Goal: Task Accomplishment & Management: Manage account settings

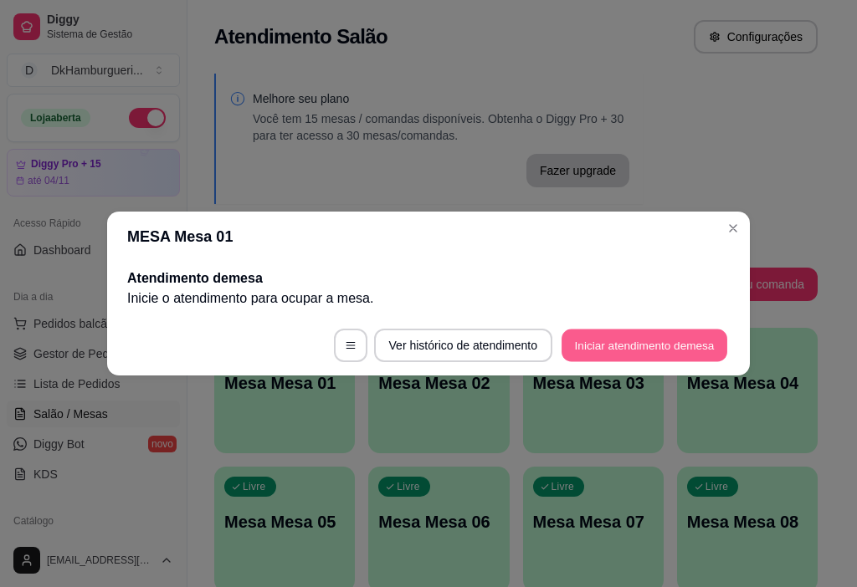
click at [640, 351] on button "Iniciar atendimento de mesa" at bounding box center [644, 346] width 166 height 33
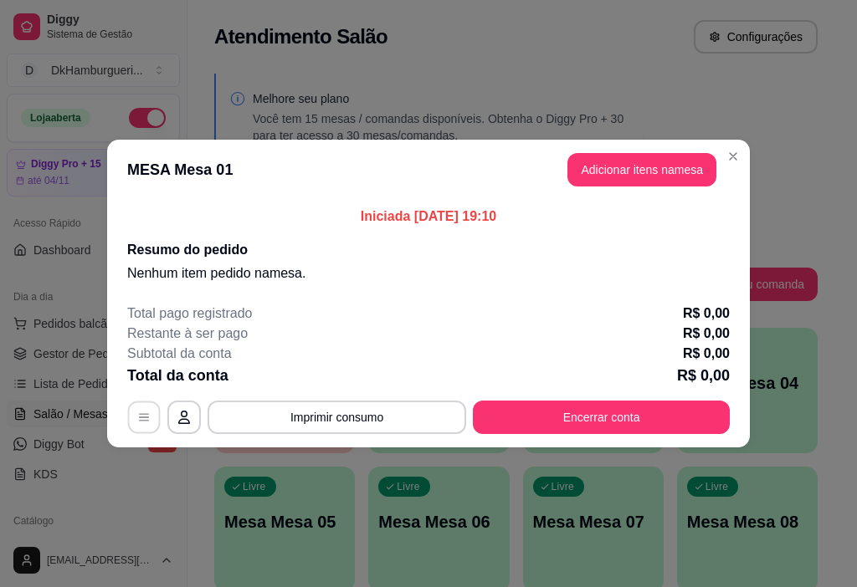
click at [138, 418] on icon "button" at bounding box center [143, 417] width 13 height 13
click at [184, 416] on icon "button" at bounding box center [183, 417] width 13 height 13
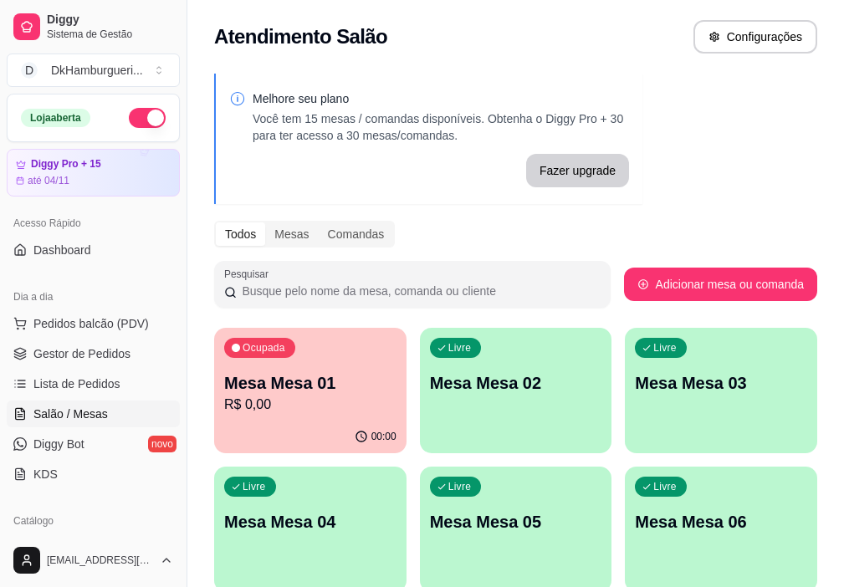
click at [293, 389] on p "Mesa Mesa 01" at bounding box center [310, 383] width 172 height 23
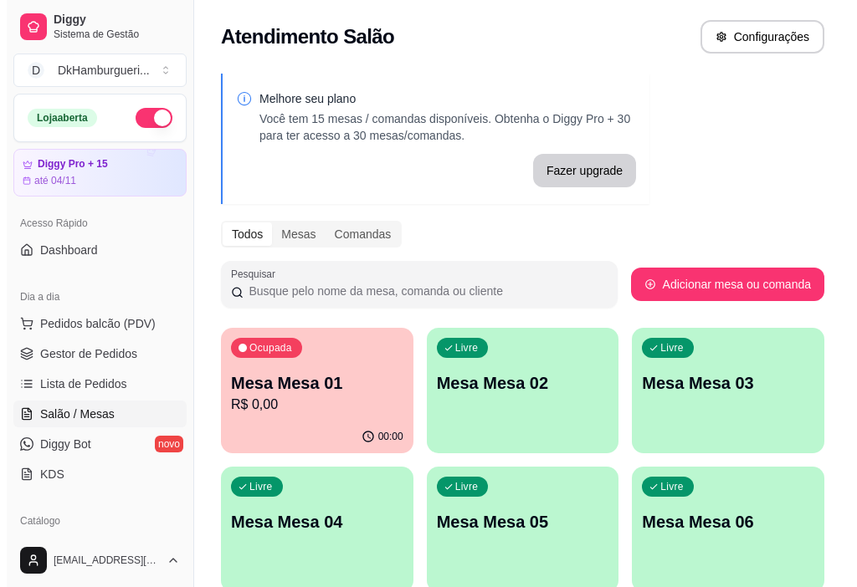
scroll to position [84, 0]
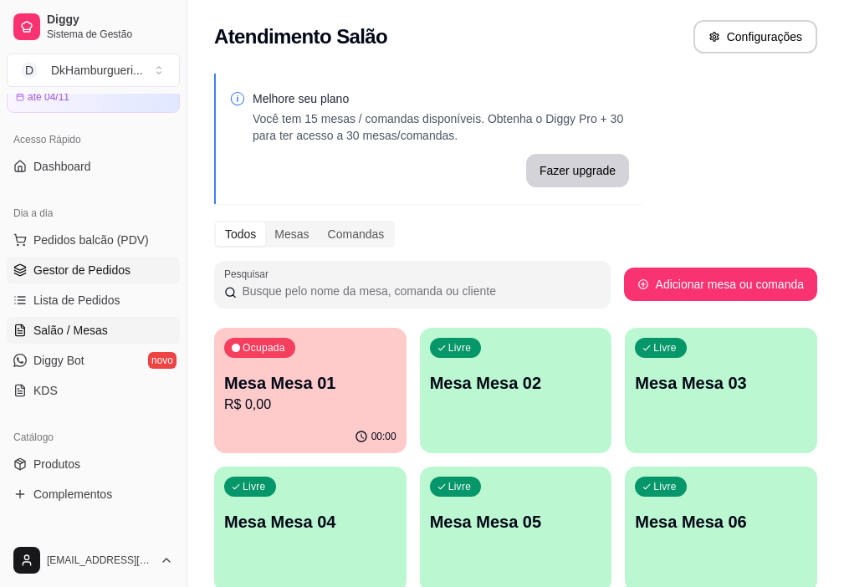
click at [85, 266] on span "Gestor de Pedidos" at bounding box center [81, 270] width 97 height 17
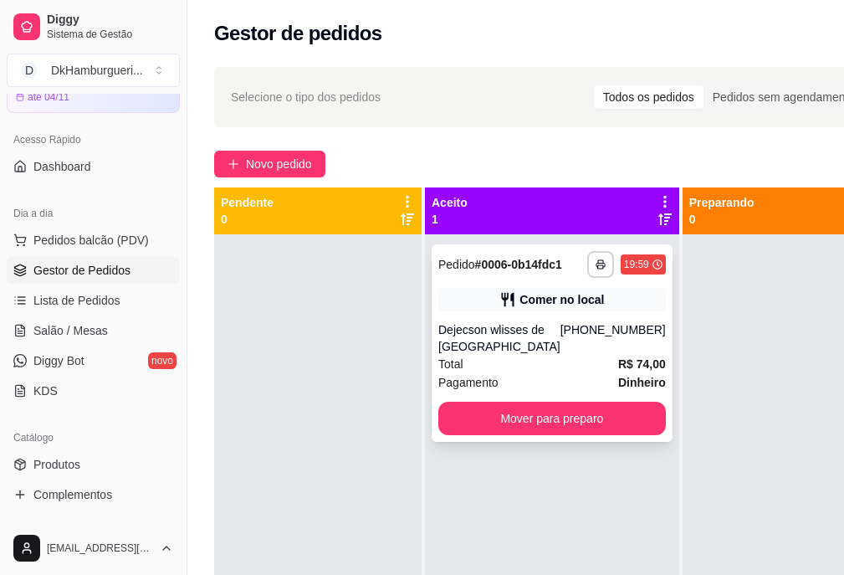
click at [536, 308] on div "Comer no local" at bounding box center [562, 299] width 85 height 17
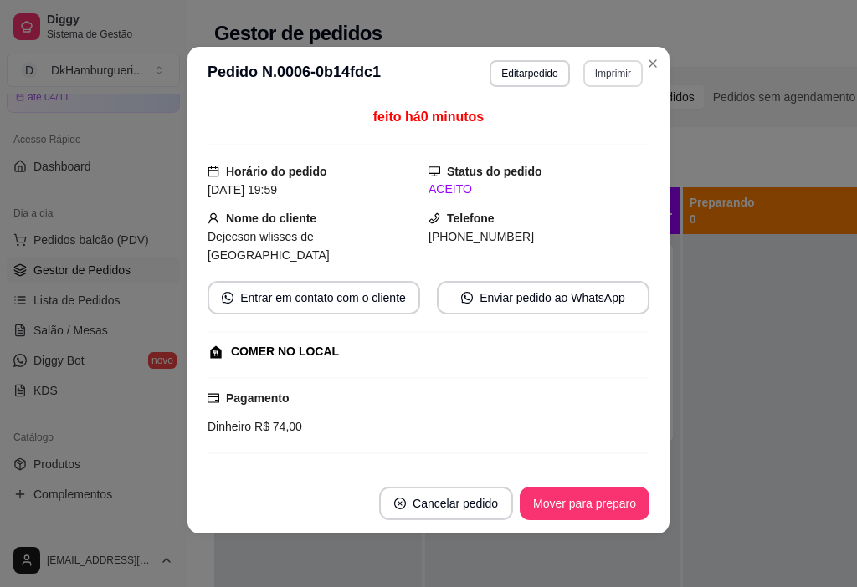
click at [602, 71] on button "Imprimir" at bounding box center [612, 73] width 59 height 27
click at [581, 130] on button "IMPRESSORA" at bounding box center [576, 132] width 121 height 27
click at [603, 68] on button "Imprimir" at bounding box center [612, 73] width 59 height 27
click at [589, 125] on button "IMPRESSORA" at bounding box center [577, 132] width 117 height 26
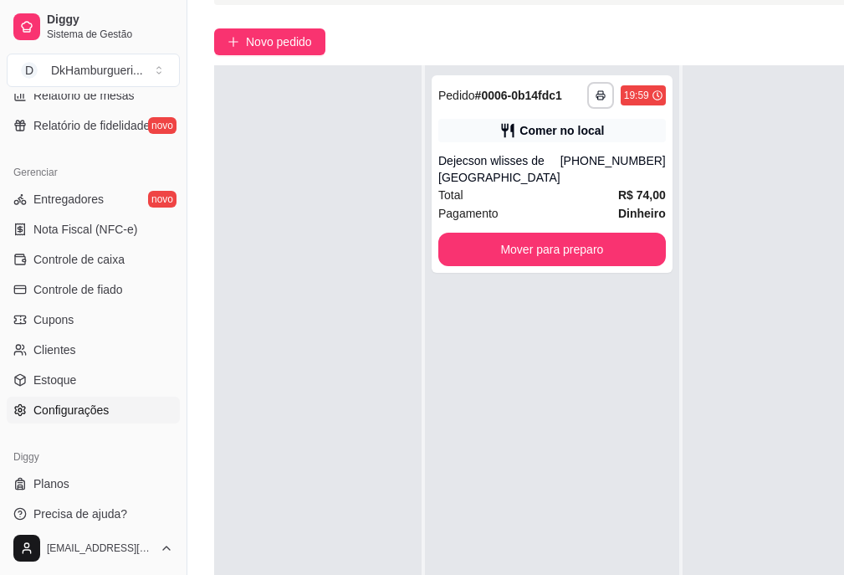
scroll to position [251, 0]
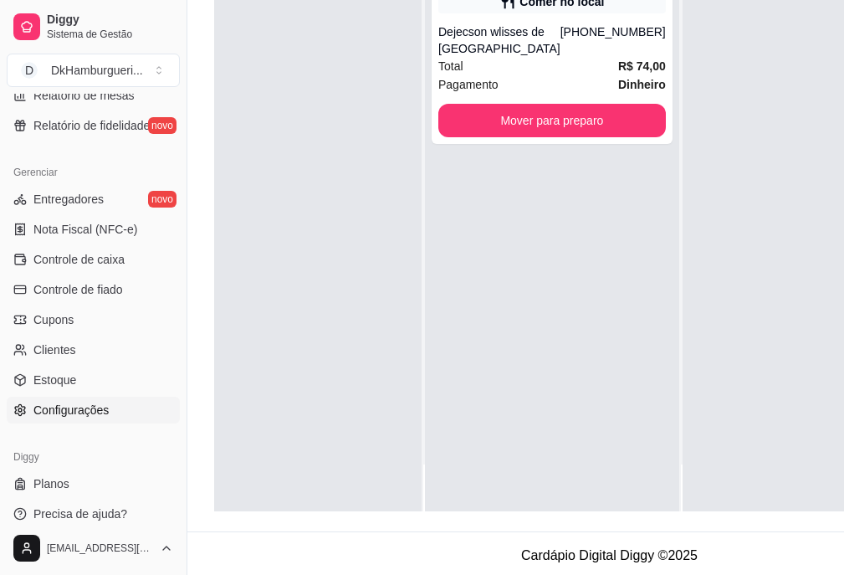
click at [67, 414] on span "Configurações" at bounding box center [70, 410] width 75 height 17
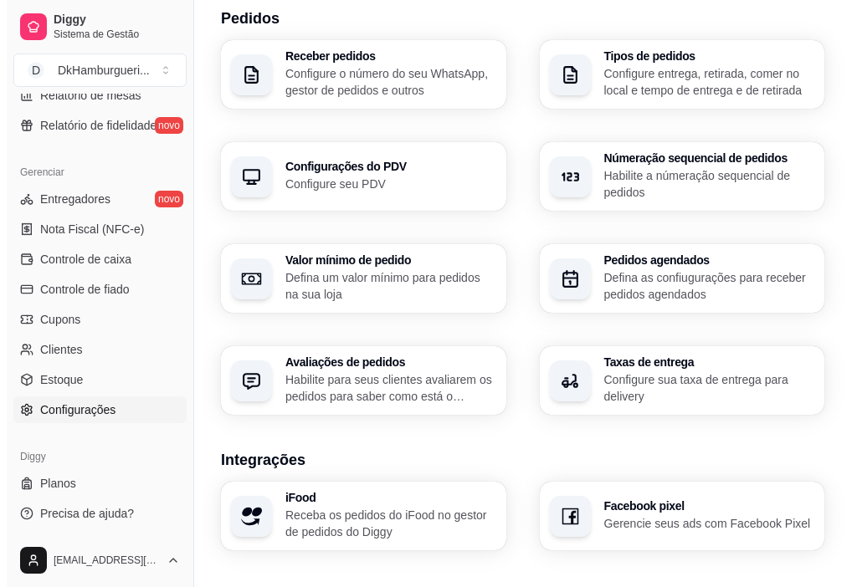
scroll to position [647, 0]
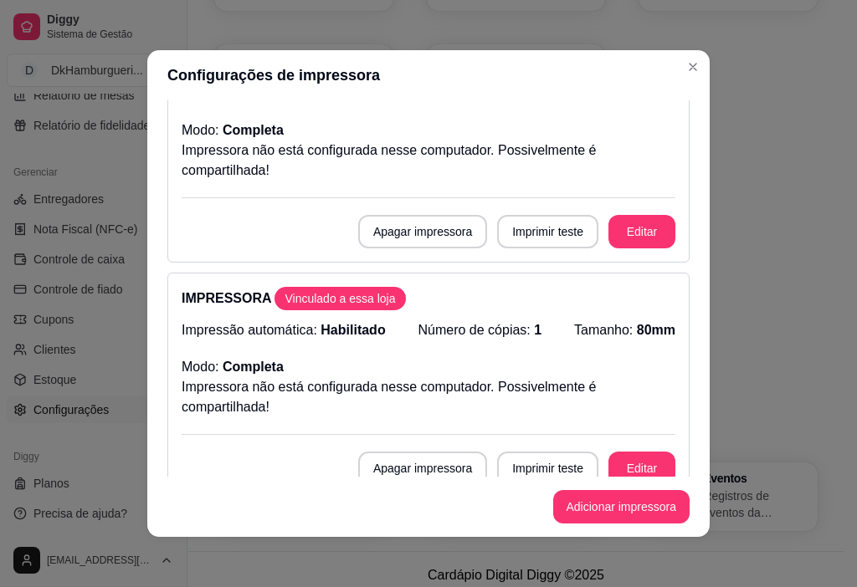
scroll to position [0, 0]
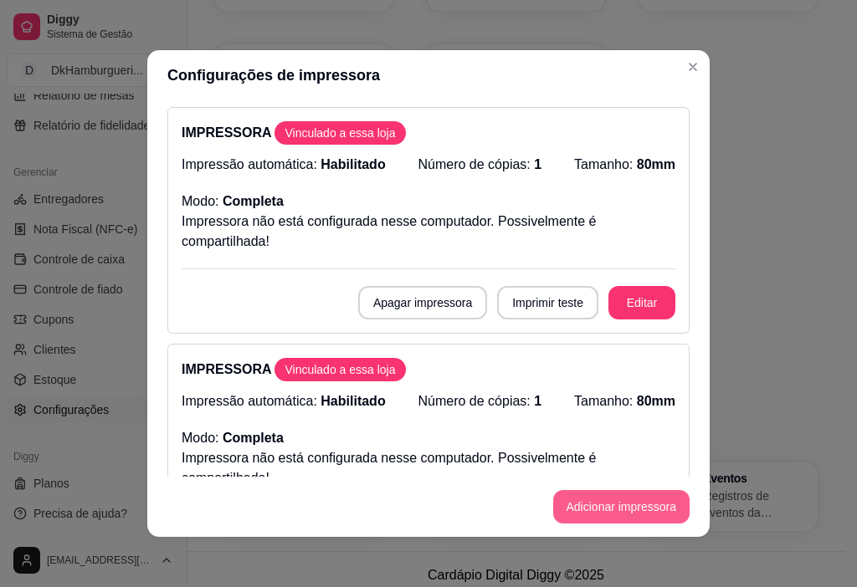
click at [652, 508] on button "Adicionar impressora" at bounding box center [621, 506] width 137 height 33
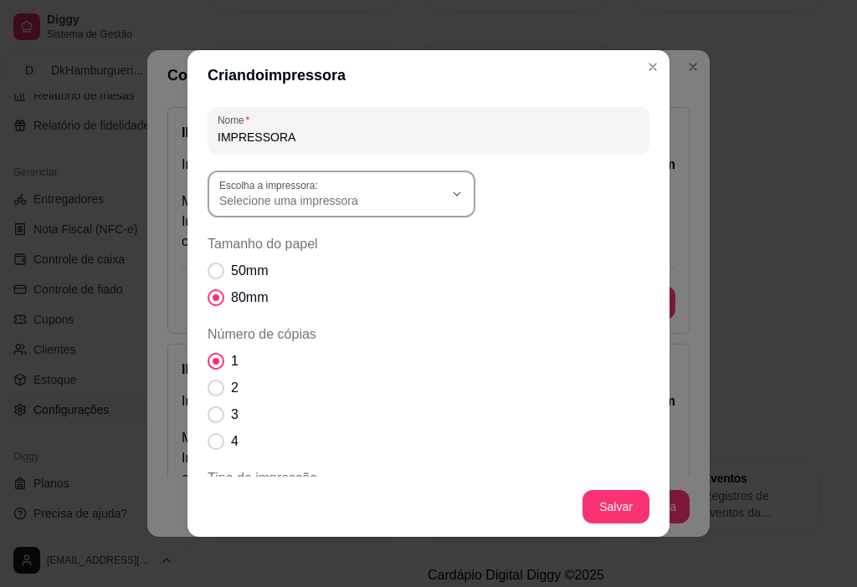
click at [418, 188] on div "Selecione uma impressora" at bounding box center [331, 194] width 224 height 30
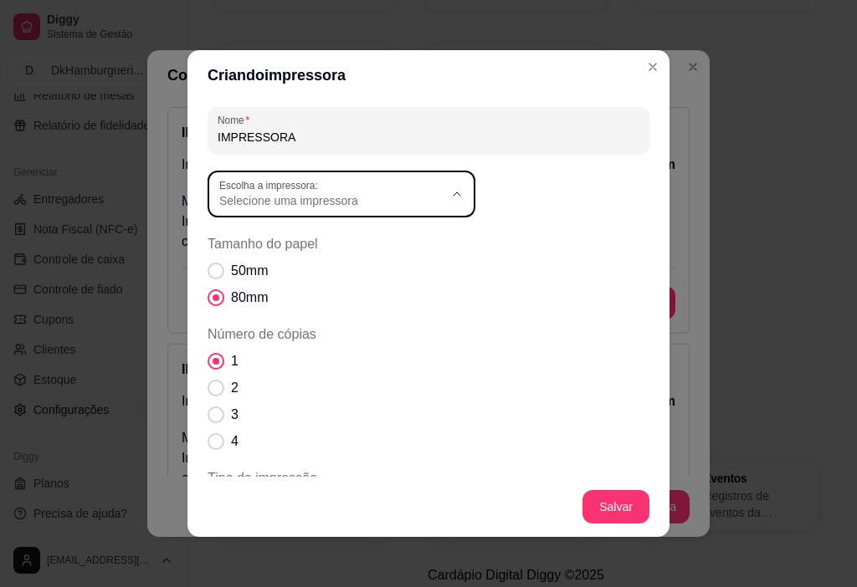
click at [308, 382] on span "GP-L80180 Series" at bounding box center [326, 378] width 215 height 16
type input "GP-L80180 Series"
select select "GP-L80180 Series"
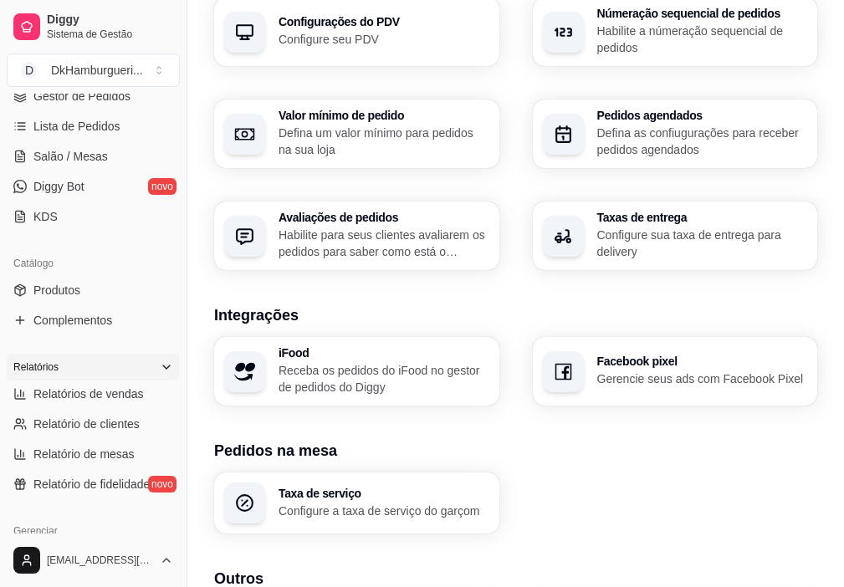
scroll to position [198, 0]
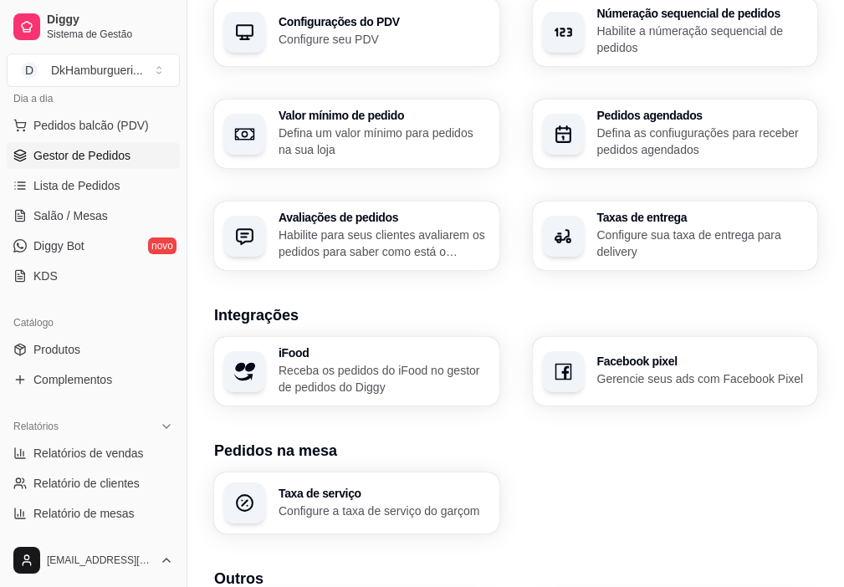
click at [93, 151] on span "Gestor de Pedidos" at bounding box center [81, 155] width 97 height 17
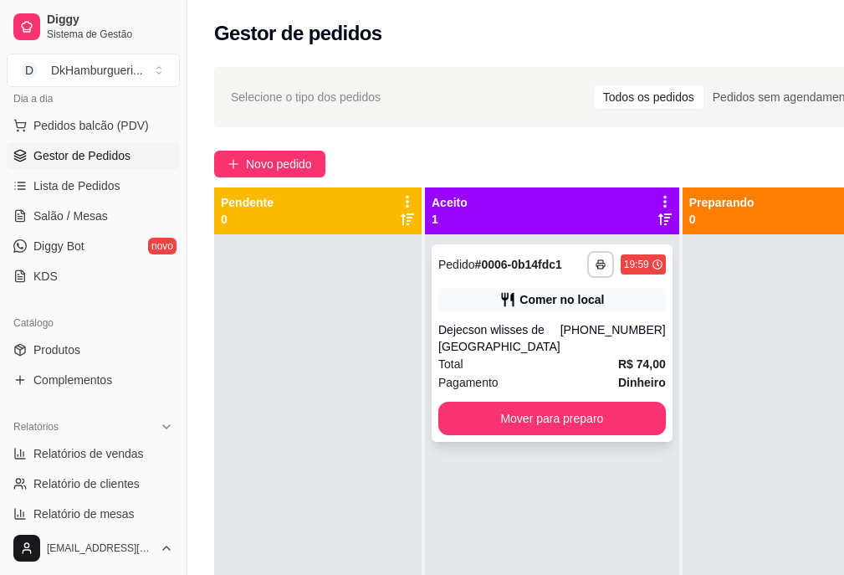
click at [526, 308] on div "Comer no local" at bounding box center [562, 299] width 85 height 17
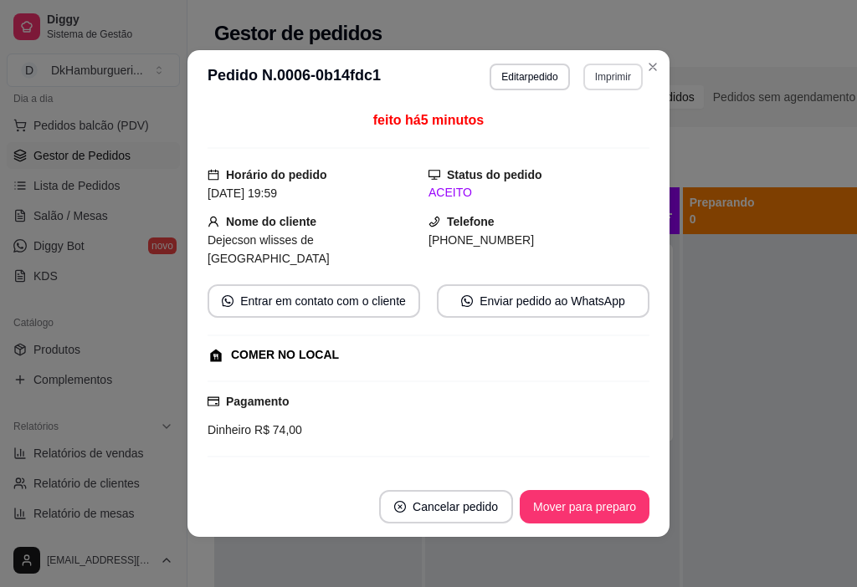
click at [590, 78] on button "Imprimir" at bounding box center [612, 77] width 59 height 27
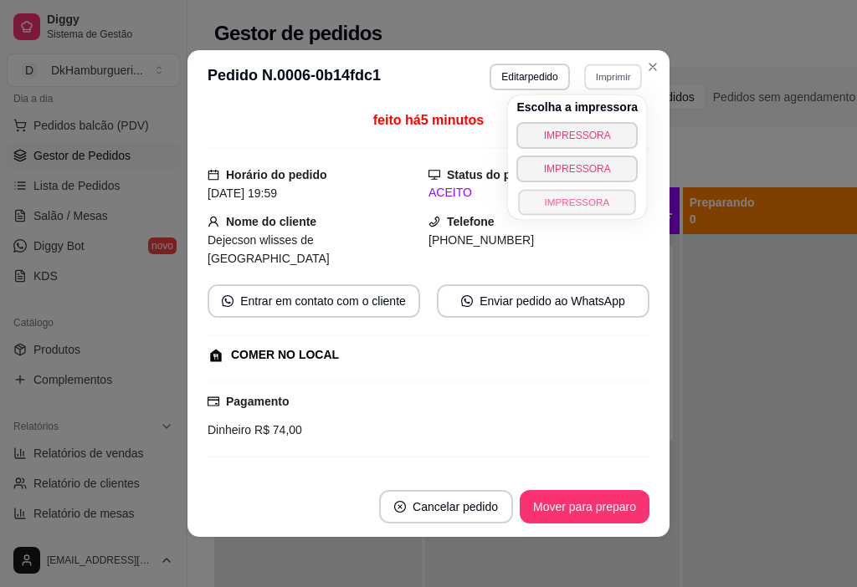
click at [581, 194] on button "IMPRESSORA" at bounding box center [577, 202] width 117 height 26
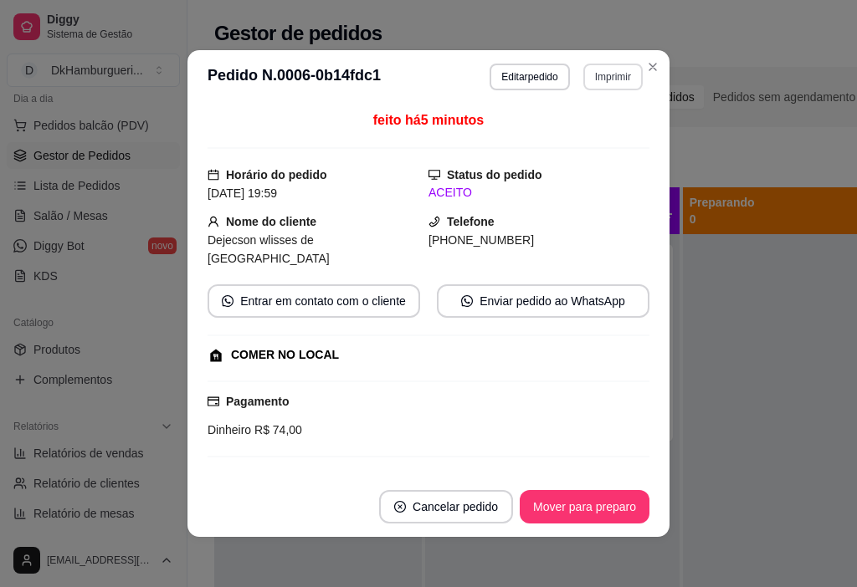
click at [597, 76] on button "Imprimir" at bounding box center [612, 77] width 59 height 27
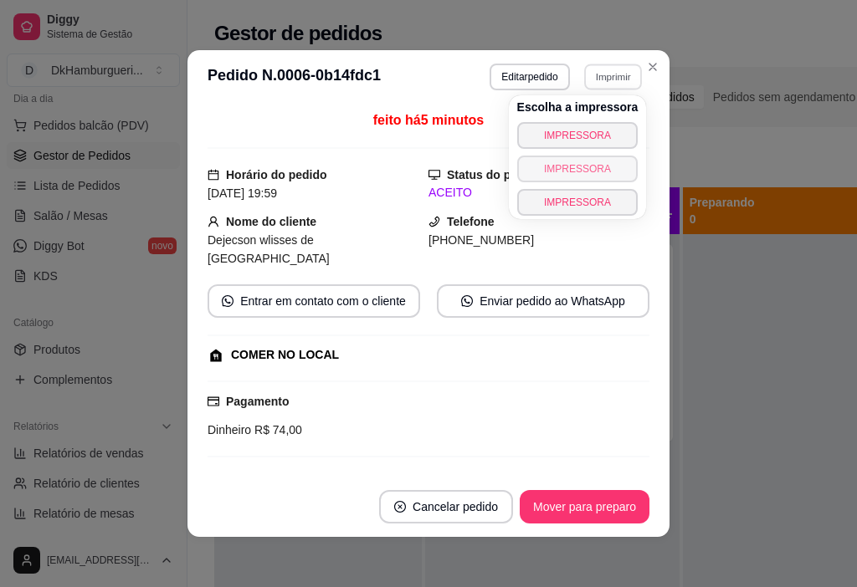
click at [588, 168] on button "IMPRESSORA" at bounding box center [577, 169] width 121 height 27
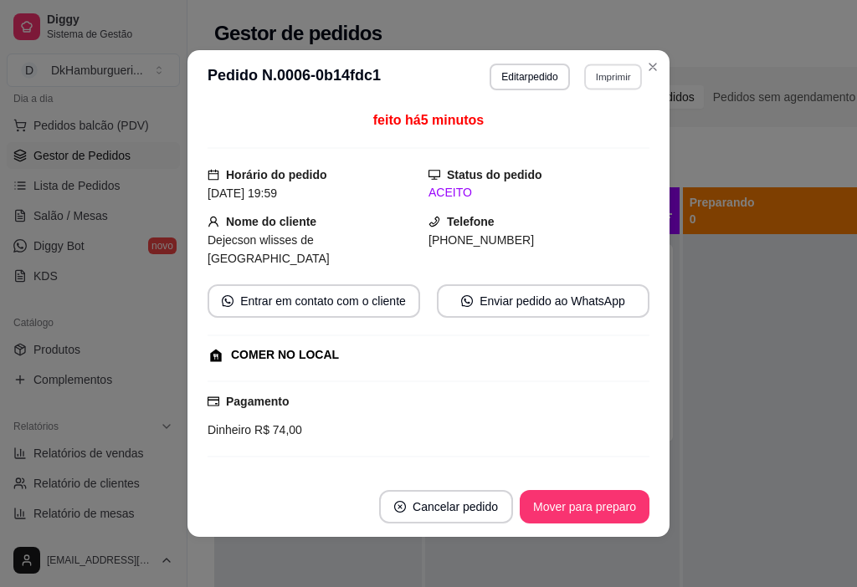
click at [610, 71] on button "Imprimir" at bounding box center [613, 77] width 58 height 26
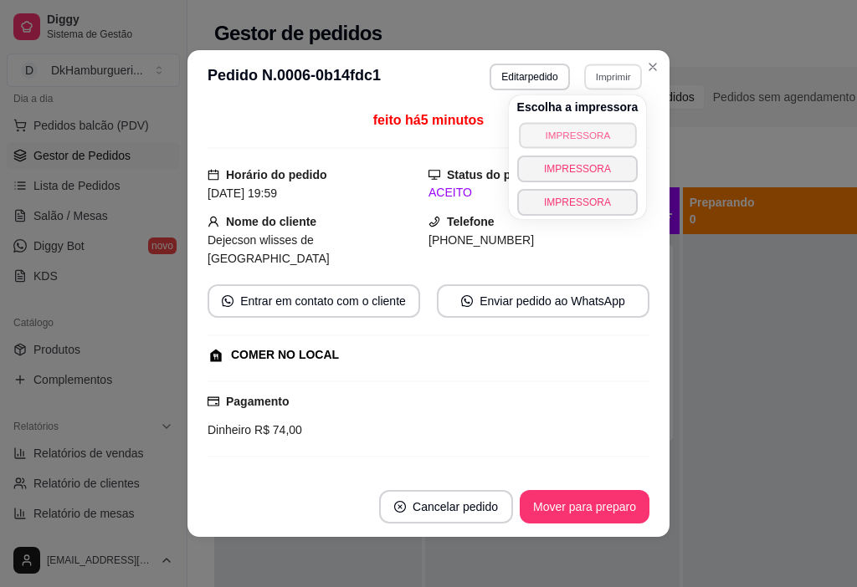
click at [592, 128] on button "IMPRESSORA" at bounding box center [577, 135] width 117 height 26
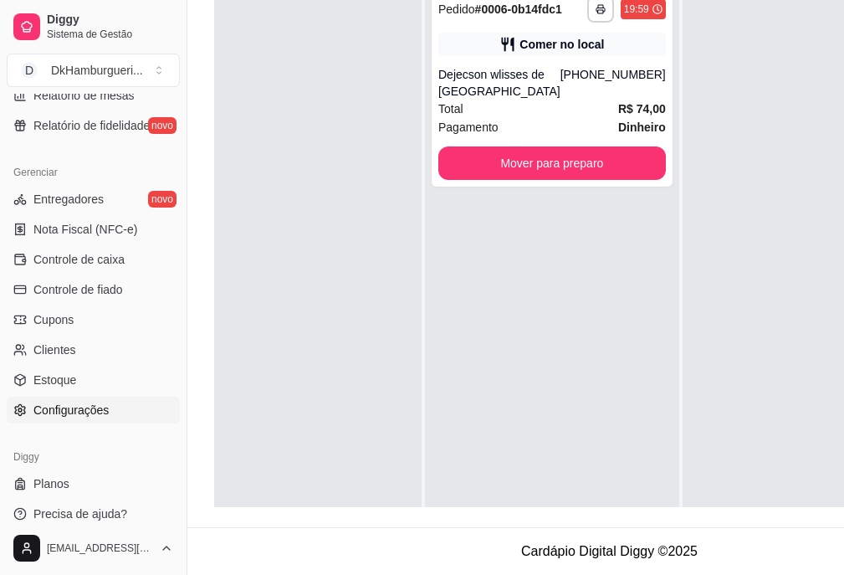
scroll to position [268, 0]
click at [513, 64] on div "**********" at bounding box center [552, 87] width 241 height 197
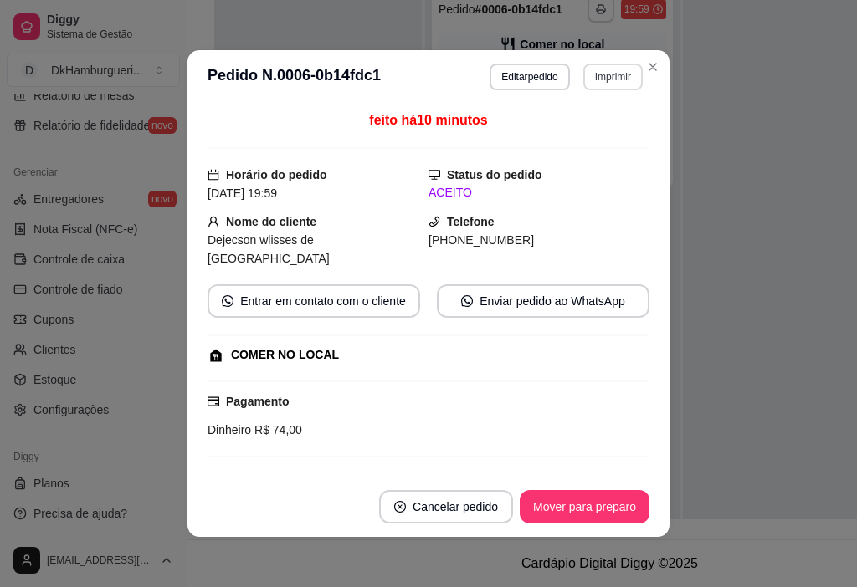
click at [592, 70] on button "Imprimir" at bounding box center [612, 77] width 59 height 27
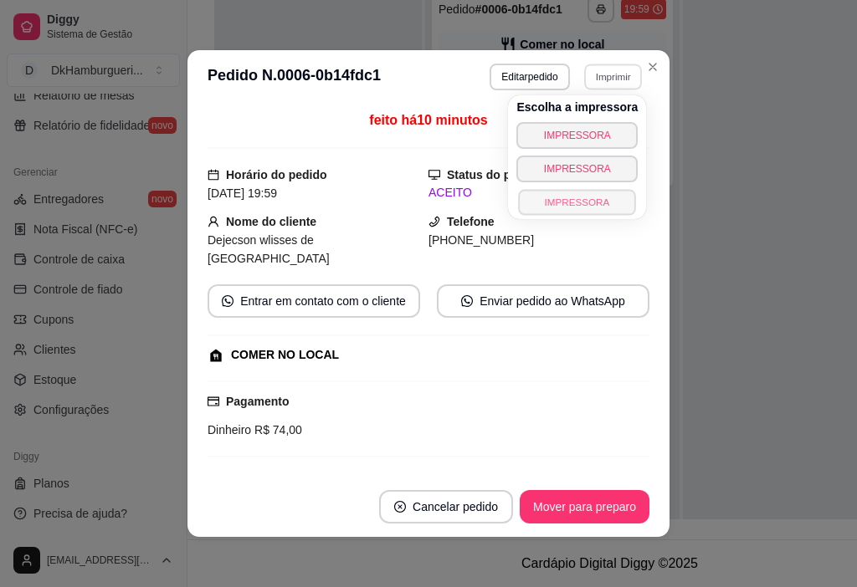
click at [586, 199] on button "IMPRESSORA" at bounding box center [577, 202] width 117 height 26
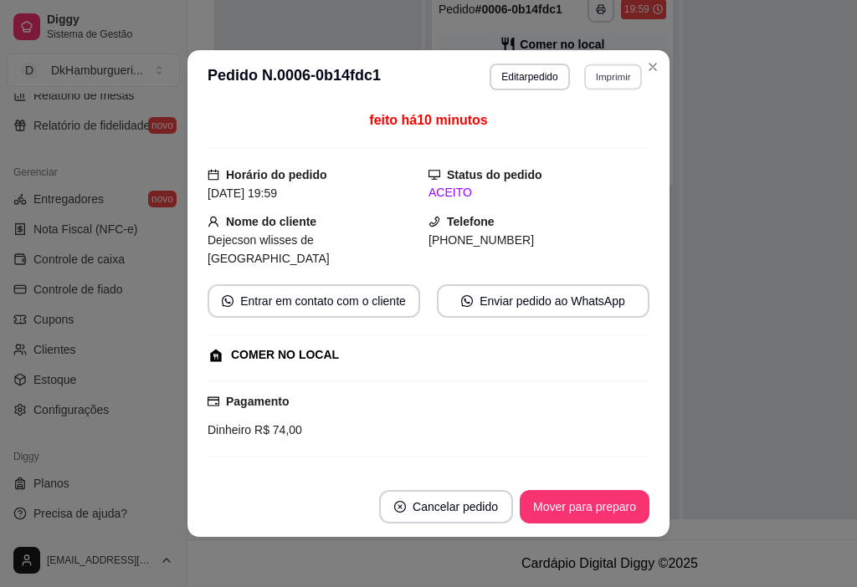
click at [602, 77] on button "Imprimir" at bounding box center [613, 77] width 58 height 26
